Goal: Information Seeking & Learning: Check status

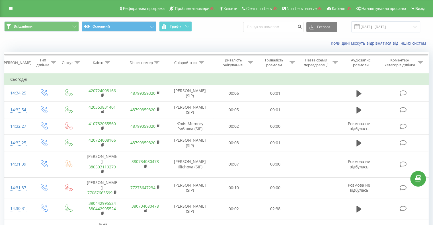
click at [220, 45] on div "Коли дані можуть відрізнятися вiд інших систем" at bounding box center [298, 43] width 270 height 6
click at [279, 26] on input at bounding box center [273, 27] width 60 height 10
paste input "491628673447"
type input "491628673447"
click at [303, 30] on button "submit" at bounding box center [300, 27] width 8 height 10
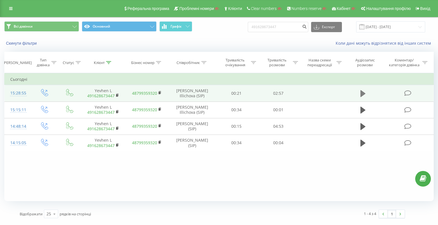
click at [361, 93] on icon at bounding box center [362, 93] width 5 height 7
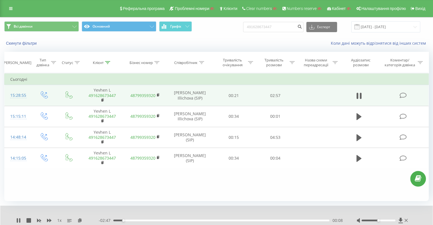
click at [384, 221] on div at bounding box center [379, 221] width 34 height 2
click at [386, 221] on div "Accessibility label" at bounding box center [385, 221] width 2 height 2
click at [389, 220] on div at bounding box center [379, 221] width 34 height 2
click at [390, 221] on div at bounding box center [379, 221] width 34 height 2
click at [392, 221] on div at bounding box center [379, 221] width 34 height 2
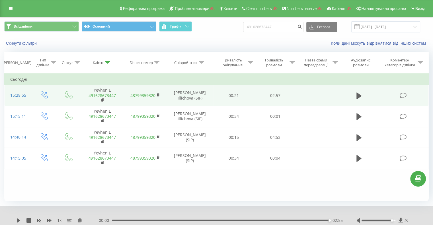
click at [209, 47] on div "Скинути фільтри Коли дані можуть відрізнятися вiд інших систем" at bounding box center [216, 43] width 433 height 14
click at [302, 25] on icon "submit" at bounding box center [299, 25] width 5 height 3
